Goal: Find specific page/section: Find specific page/section

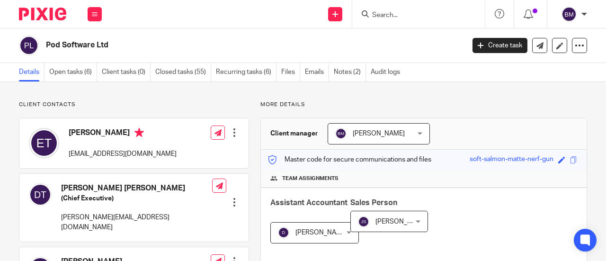
click at [391, 10] on form at bounding box center [421, 14] width 101 height 12
click at [389, 14] on input "Search" at bounding box center [413, 15] width 85 height 9
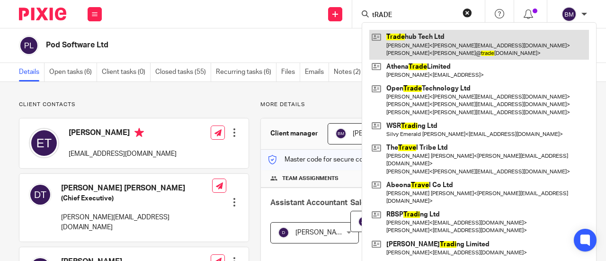
type input "tRADE"
click at [426, 42] on link at bounding box center [479, 44] width 220 height 29
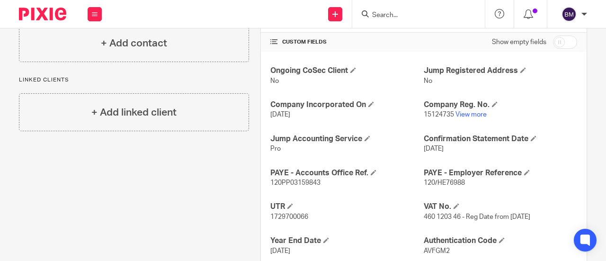
scroll to position [379, 0]
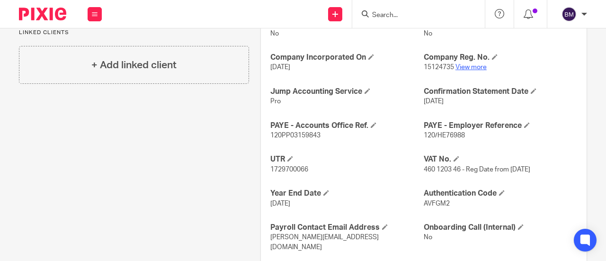
click at [471, 67] on link "View more" at bounding box center [471, 67] width 31 height 7
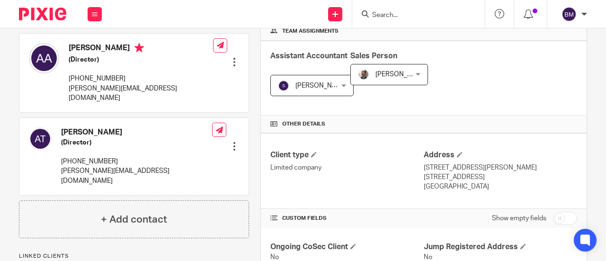
scroll to position [0, 0]
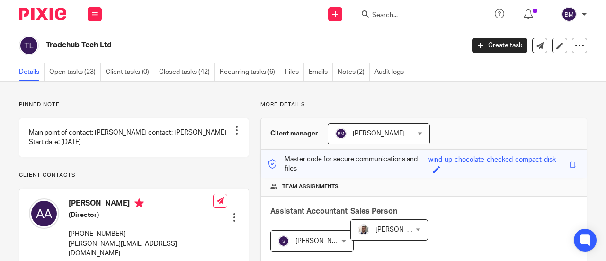
click at [380, 19] on form at bounding box center [421, 14] width 101 height 12
click at [398, 15] on input "Search" at bounding box center [413, 15] width 85 height 9
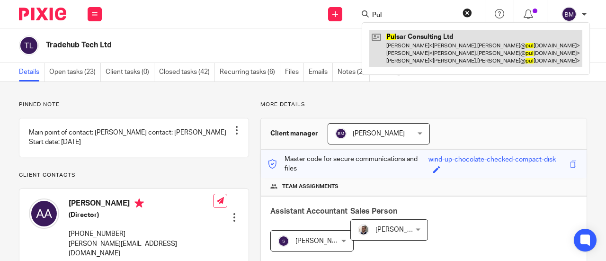
type input "Pul"
click at [416, 48] on link at bounding box center [475, 48] width 213 height 37
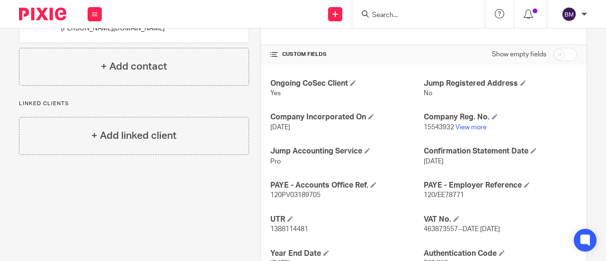
scroll to position [332, 0]
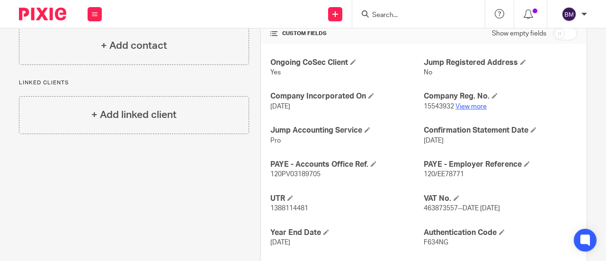
click at [467, 108] on link "View more" at bounding box center [471, 106] width 31 height 7
